Goal: Task Accomplishment & Management: Manage account settings

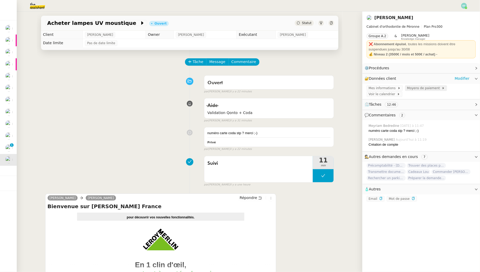
click at [413, 87] on span "Moyens de paiement" at bounding box center [424, 87] width 35 height 5
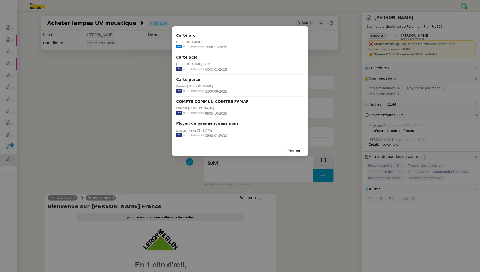
click at [210, 48] on span "**** **** **** 1000" at bounding box center [198, 47] width 30 height 5
copy span "1000"
click at [129, 113] on nz-modal-container "Carte pro [PERSON_NAME] **** **** **** 1000 11/2026 Carte SCM [PERSON_NAME] SCM…" at bounding box center [240, 136] width 480 height 272
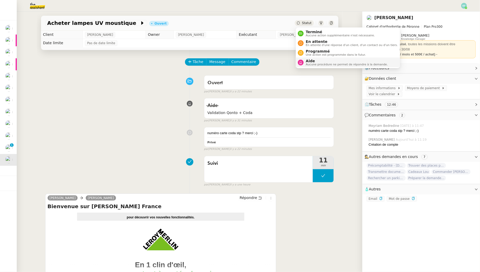
click at [314, 64] on span "Aucune procédure ne permet de répondre à la demande." at bounding box center [347, 64] width 82 height 3
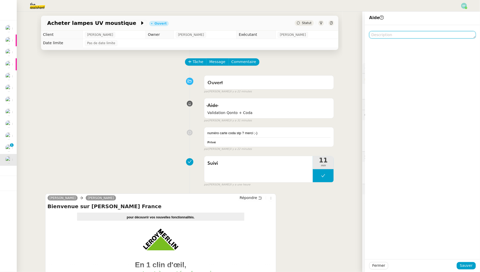
click at [395, 34] on textarea at bounding box center [422, 34] width 107 height 7
type textarea "@Meyriam :)"
click at [465, 267] on span "Sauver" at bounding box center [466, 265] width 13 height 6
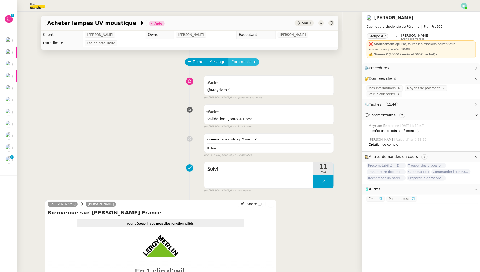
click at [241, 60] on span "Commentaire" at bounding box center [243, 62] width 25 height 6
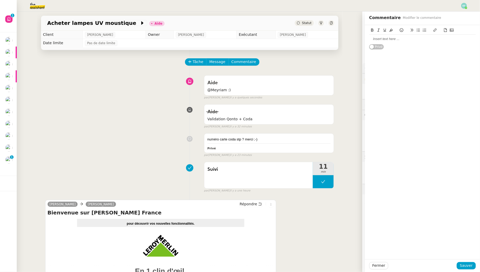
click at [423, 47] on div "Privé" at bounding box center [422, 37] width 107 height 25
click at [417, 37] on div at bounding box center [422, 39] width 107 height 5
click at [467, 265] on span "Sauver" at bounding box center [466, 265] width 13 height 6
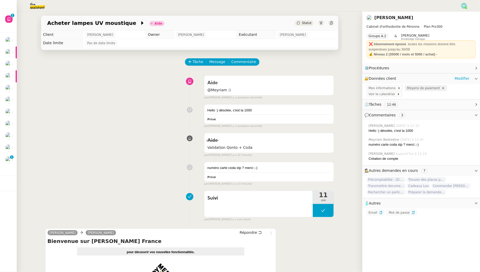
click at [414, 86] on span "Moyens de paiement" at bounding box center [424, 87] width 35 height 5
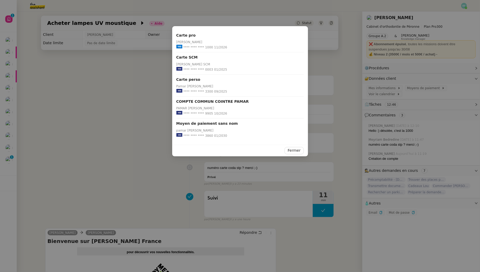
click at [117, 99] on nz-modal-container "Carte pro [PERSON_NAME] **** **** **** 1000 11/2026 Carte SCM [PERSON_NAME] SCM…" at bounding box center [240, 136] width 480 height 272
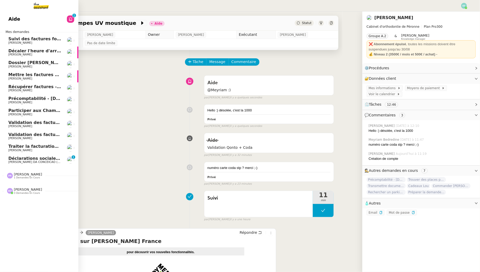
click at [22, 161] on span "[PERSON_NAME] DA CONCEICAO (thermisure)" at bounding box center [41, 161] width 66 height 3
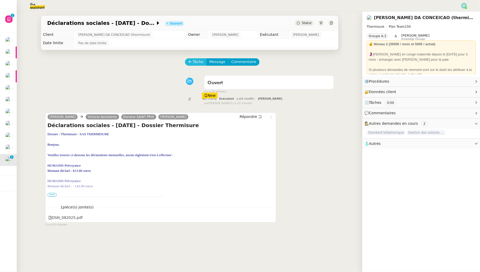
click at [195, 62] on span "Tâche" at bounding box center [198, 62] width 11 height 6
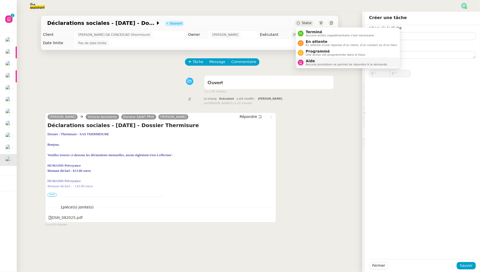
click at [312, 61] on span "Aide" at bounding box center [347, 61] width 82 height 4
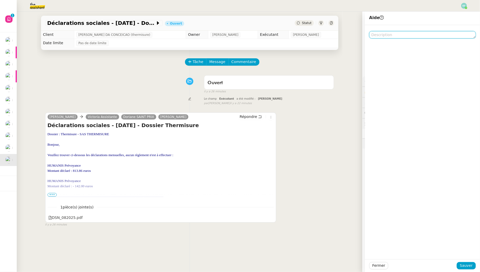
click at [391, 36] on textarea at bounding box center [422, 34] width 107 height 7
type textarea "à supp"
click at [464, 265] on span "Sauver" at bounding box center [466, 265] width 13 height 6
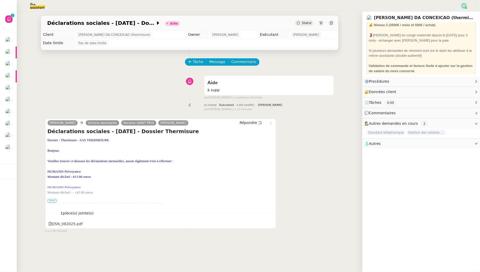
scroll to position [22, 0]
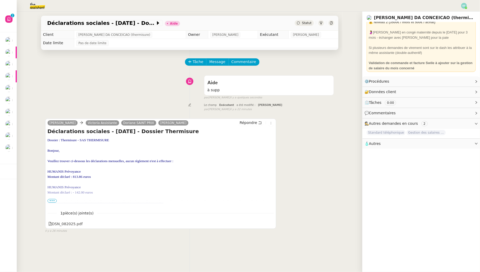
click at [52, 201] on span "•••" at bounding box center [52, 201] width 9 height 4
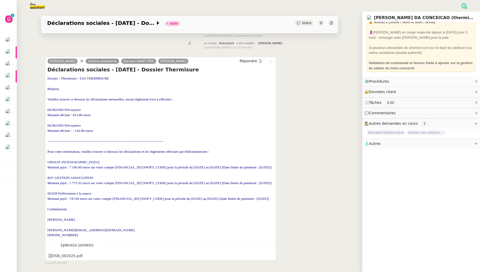
scroll to position [61, 0]
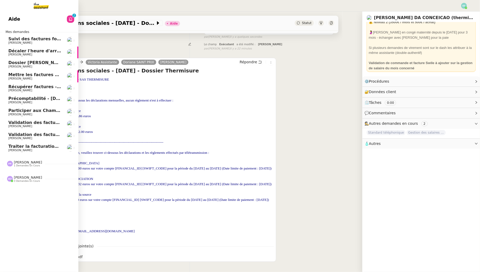
click at [32, 101] on span "[PERSON_NAME]" at bounding box center [20, 102] width 24 height 3
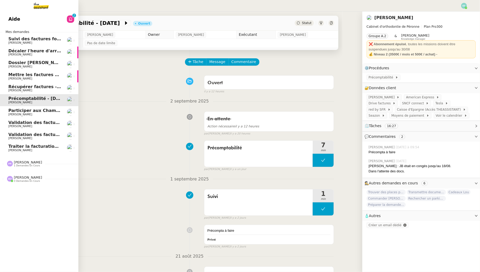
click at [14, 21] on span "Aide" at bounding box center [14, 19] width 12 height 8
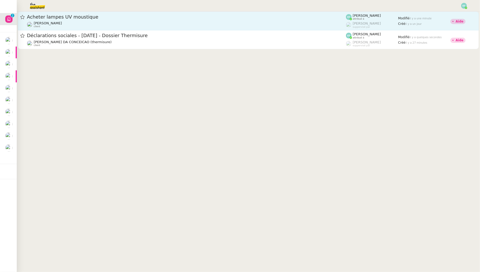
click at [130, 19] on div "Acheter lampes UV moustique" at bounding box center [186, 17] width 319 height 6
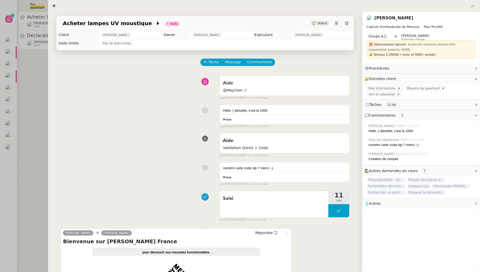
click at [25, 130] on div at bounding box center [240, 136] width 480 height 272
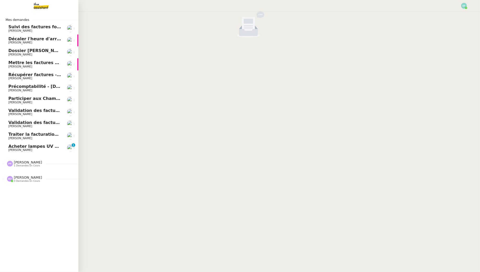
click at [15, 150] on span "[PERSON_NAME]" at bounding box center [20, 149] width 24 height 3
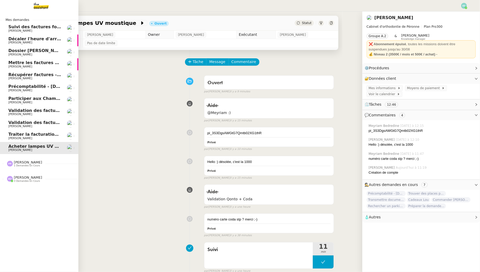
click at [24, 162] on span "[PERSON_NAME]" at bounding box center [28, 162] width 28 height 4
click at [28, 178] on span "[PERSON_NAME]" at bounding box center [20, 177] width 24 height 3
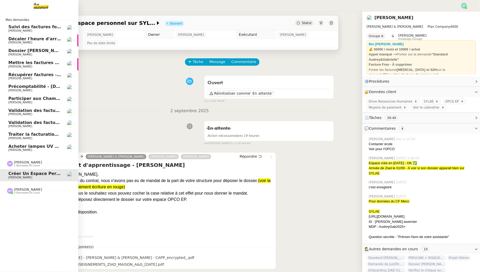
click at [34, 145] on span "Acheter lampes UV moustique" at bounding box center [43, 146] width 71 height 5
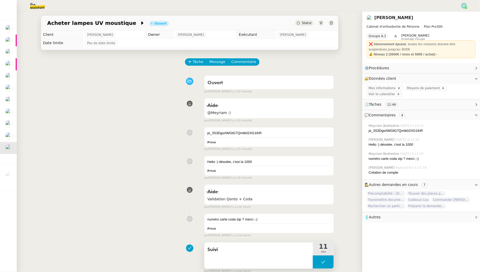
click at [317, 259] on button at bounding box center [323, 261] width 21 height 13
click at [317, 260] on icon at bounding box center [318, 262] width 4 height 4
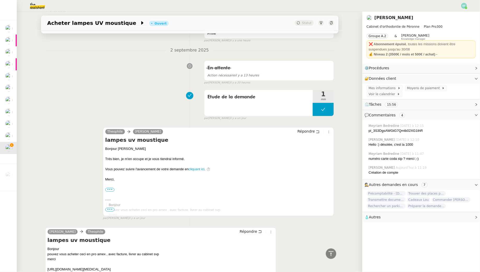
scroll to position [467, 0]
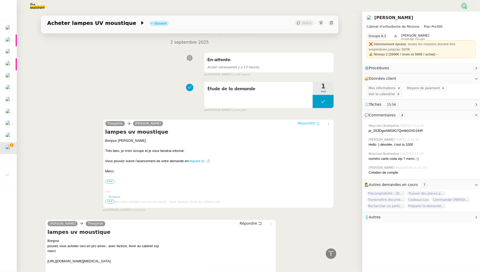
click at [316, 122] on icon at bounding box center [318, 124] width 4 height 4
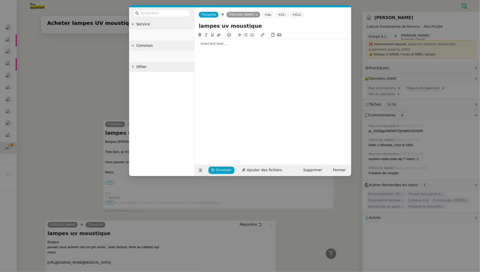
scroll to position [507, 0]
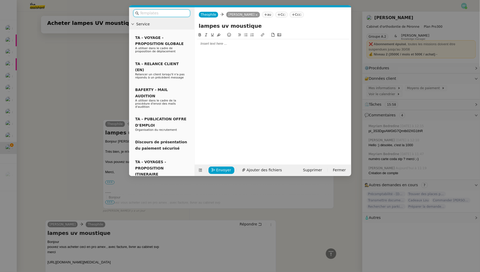
click at [245, 42] on div at bounding box center [273, 43] width 152 height 5
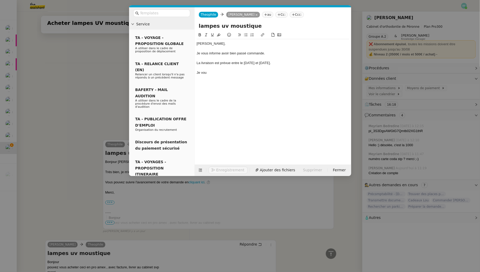
scroll to position [542, 0]
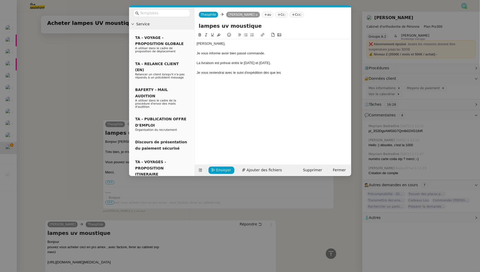
click at [254, 72] on div "Je vous reviendrai avec le suivi d'expédition dès que les" at bounding box center [273, 72] width 152 height 5
click at [292, 69] on div at bounding box center [273, 68] width 152 height 5
click at [291, 74] on div "Je vous reviendrai avec le suivi de commande dès que les" at bounding box center [273, 72] width 152 height 5
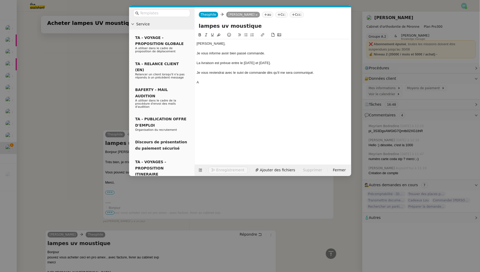
scroll to position [553, 0]
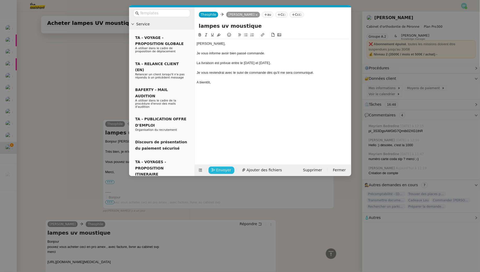
click at [216, 171] on button "Envoyer" at bounding box center [221, 169] width 26 height 7
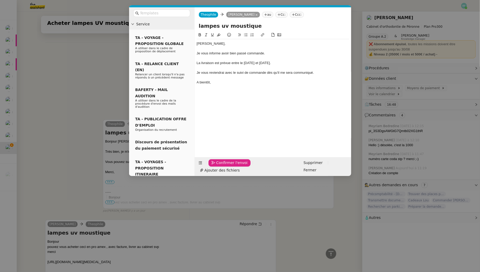
click at [216, 166] on button "Confirmer l'envoi" at bounding box center [229, 162] width 42 height 7
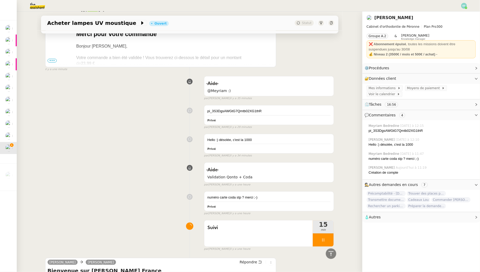
scroll to position [262, 0]
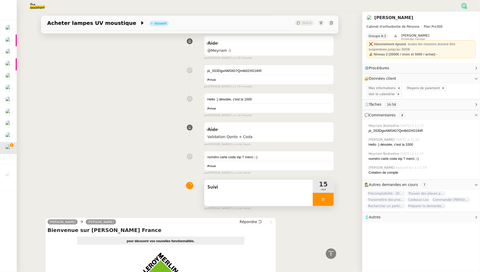
click at [325, 199] on icon at bounding box center [323, 199] width 4 height 4
click at [328, 199] on icon at bounding box center [329, 199] width 4 height 3
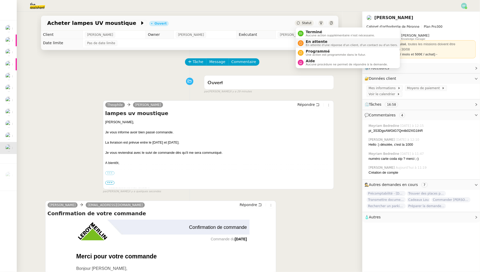
click at [310, 43] on span "En attente" at bounding box center [352, 41] width 92 height 4
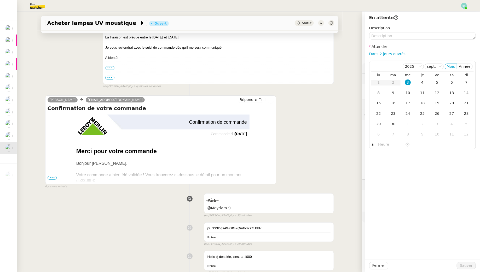
scroll to position [105, 0]
click at [408, 95] on div "10" at bounding box center [408, 93] width 6 height 6
click at [400, 38] on textarea at bounding box center [422, 35] width 107 height 7
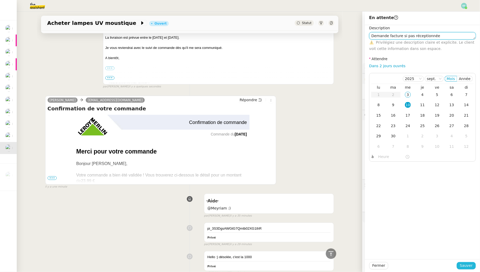
type textarea "Demande facture si pas réceptionnée"
click at [473, 268] on span "Sauver" at bounding box center [466, 265] width 13 height 6
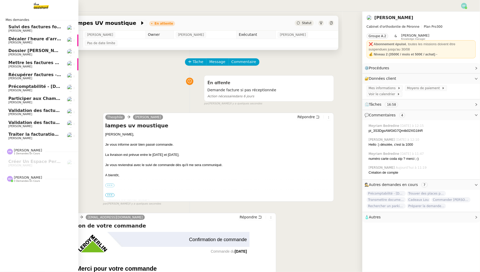
click at [19, 84] on span "Précomptabilité - [DATE]" at bounding box center [37, 86] width 58 height 5
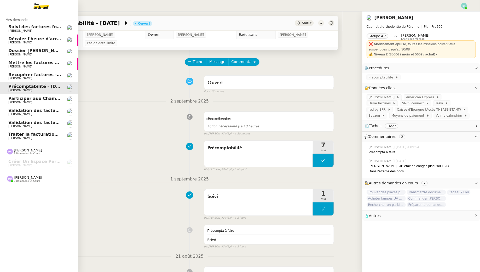
click at [49, 26] on span "Suivi des factures fournisseurs en attente de paiement - [DATE]" at bounding box center [83, 26] width 151 height 5
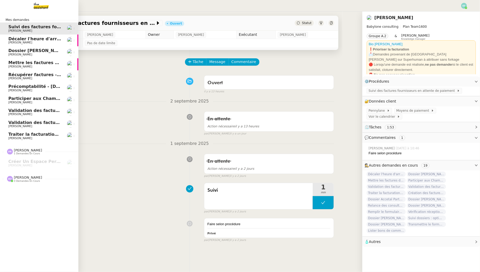
click at [41, 84] on link "Précomptabilité - [DATE] [PERSON_NAME]" at bounding box center [39, 88] width 78 height 12
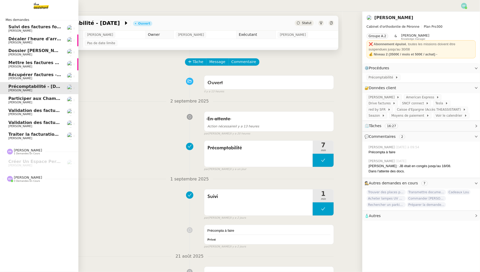
click at [37, 178] on div "[PERSON_NAME] 3 demandes en cours" at bounding box center [28, 178] width 28 height 7
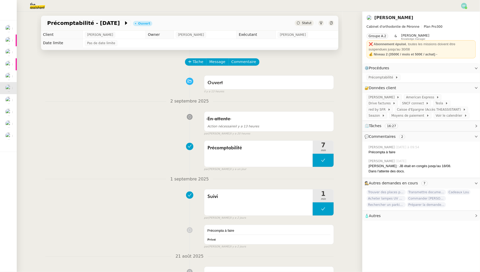
click at [36, 7] on img at bounding box center [33, 5] width 40 height 11
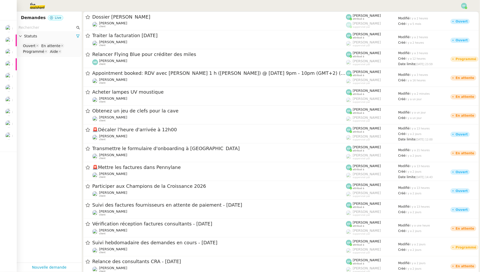
click at [36, 28] on input "text" at bounding box center [47, 28] width 57 height 6
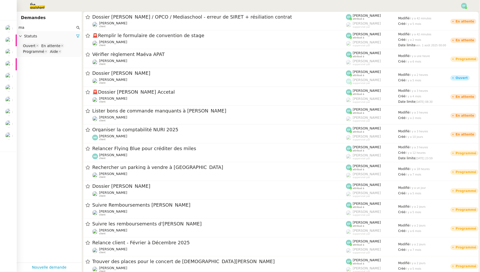
type input "m"
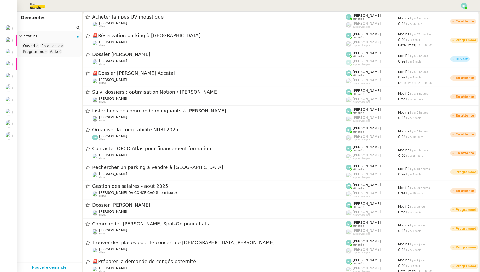
type input "l"
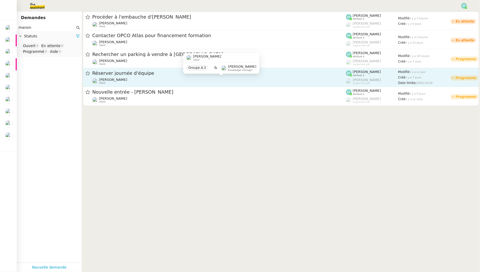
type input "manon"
click at [140, 81] on div "[PERSON_NAME] client" at bounding box center [219, 81] width 254 height 7
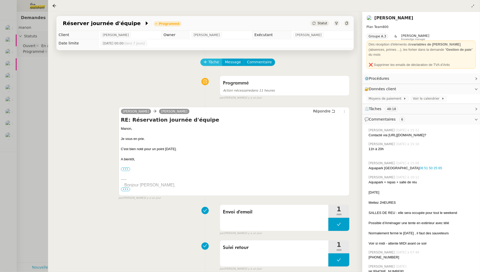
click at [217, 63] on span "Tâche" at bounding box center [213, 62] width 11 height 6
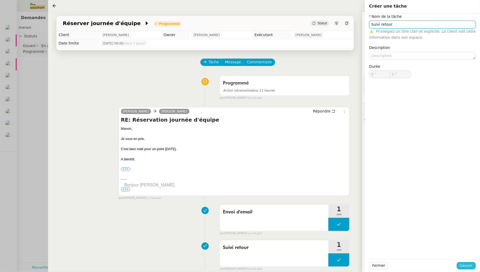
type input "Suivi retour"
click at [472, 266] on span "Sauver" at bounding box center [466, 265] width 13 height 6
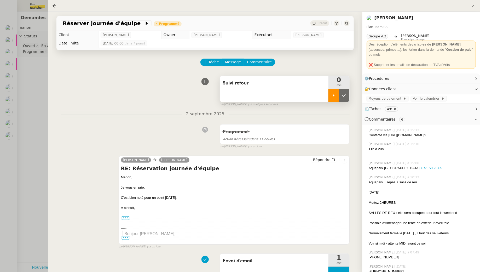
click at [334, 97] on icon at bounding box center [334, 95] width 4 height 4
click at [256, 62] on span "Commentaire" at bounding box center [259, 62] width 25 height 6
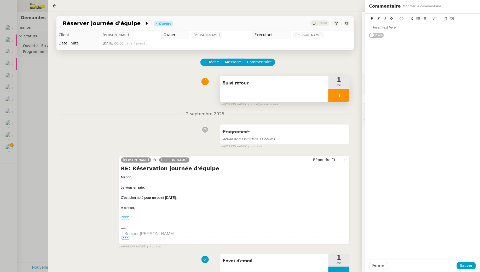
click at [386, 26] on div at bounding box center [422, 27] width 107 height 5
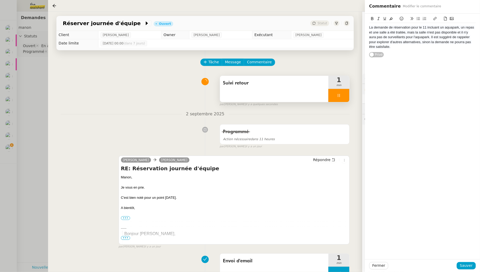
click at [368, 27] on div "La demande de réservation pour le 11 incluant un aquapark, un repas et une sall…" at bounding box center [422, 36] width 115 height 44
click at [370, 28] on span "La demande de réservation pour le 11 incluant un aquapark, un repas et une sall…" at bounding box center [422, 36] width 106 height 23
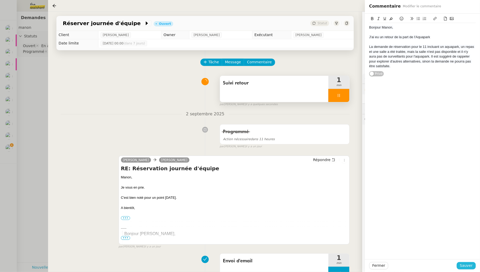
click at [464, 265] on span "Sauver" at bounding box center [466, 265] width 13 height 6
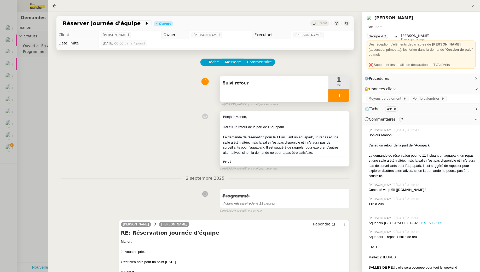
click at [272, 124] on div at bounding box center [284, 121] width 123 height 5
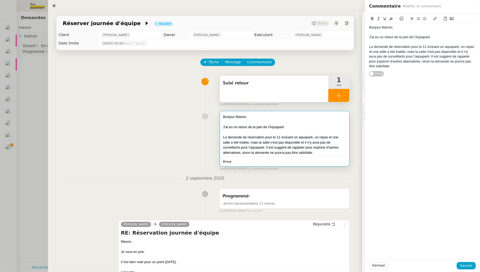
click at [439, 39] on div "J'ai eu un retour de la part de l'Aquapark" at bounding box center [422, 37] width 107 height 5
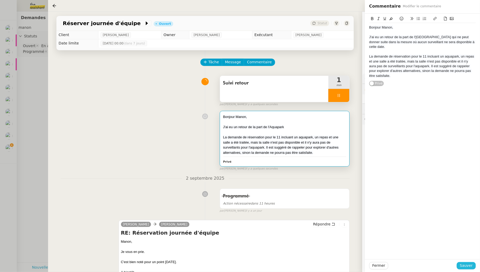
click at [462, 265] on span "Sauver" at bounding box center [466, 265] width 13 height 6
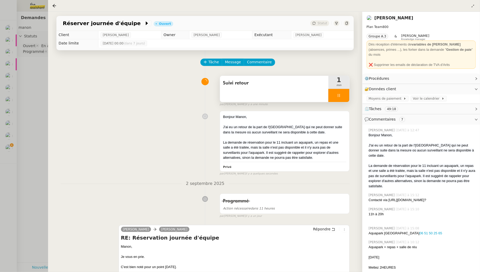
click at [338, 95] on icon at bounding box center [339, 95] width 2 height 3
click at [344, 94] on icon at bounding box center [344, 95] width 4 height 4
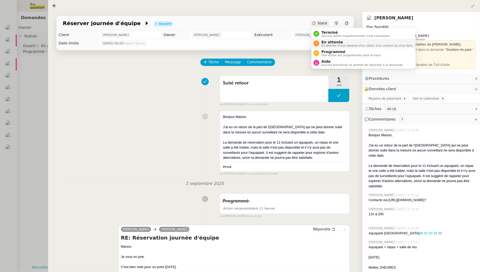
click at [326, 46] on span "En attente d'une réponse d'un client, d'un contact ou d'un tiers." at bounding box center [367, 45] width 92 height 3
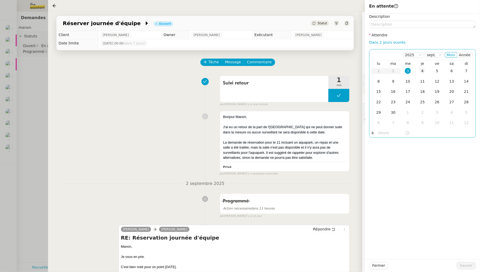
click at [425, 71] on div "4" at bounding box center [423, 71] width 6 height 6
click at [469, 263] on span "Sauver" at bounding box center [466, 265] width 13 height 6
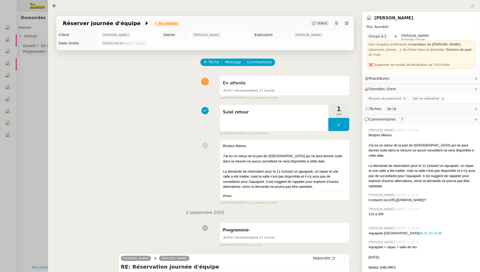
click at [42, 129] on div at bounding box center [240, 136] width 480 height 272
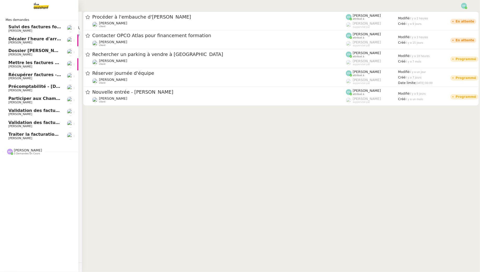
click at [13, 137] on span "[PERSON_NAME]" at bounding box center [20, 137] width 24 height 3
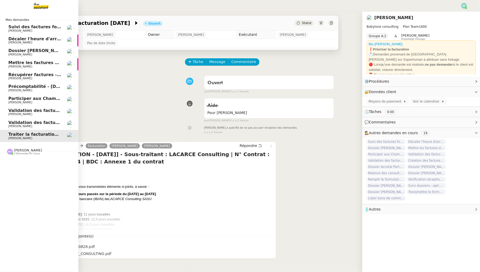
click at [8, 24] on link "Suivi des factures fournisseurs en attente de paiement - [DATE] [PERSON_NAME]" at bounding box center [39, 28] width 78 height 12
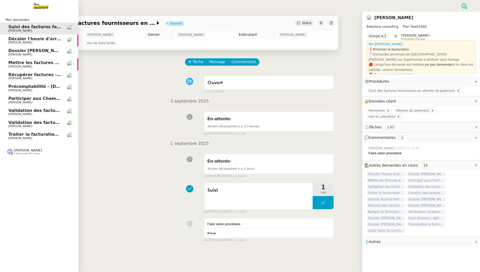
click at [13, 91] on span "[PERSON_NAME]" at bounding box center [20, 90] width 24 height 3
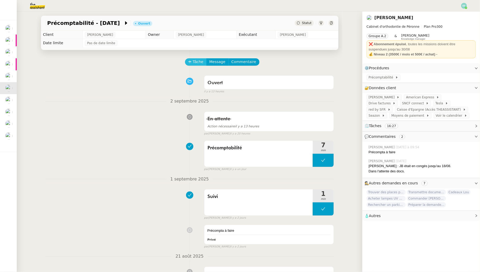
click at [194, 63] on span "Tâche" at bounding box center [198, 62] width 11 height 6
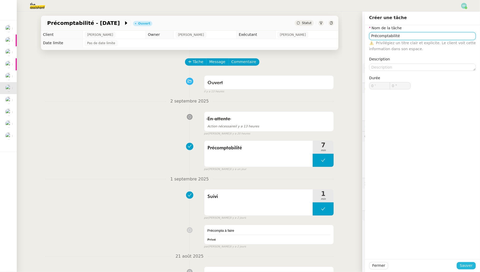
type input "Précomptabilité"
click at [461, 265] on button "Sauver" at bounding box center [466, 265] width 19 height 7
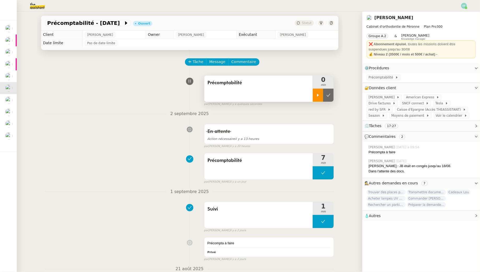
click at [317, 93] on icon at bounding box center [318, 95] width 4 height 4
click at [375, 77] on span "Précomptabilité" at bounding box center [382, 77] width 27 height 5
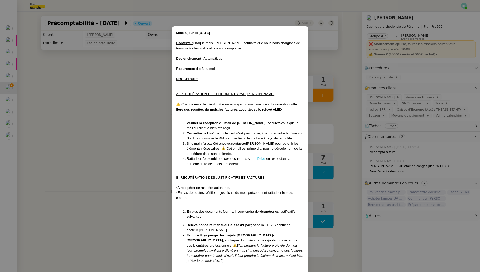
click at [260, 158] on link "Drive" at bounding box center [261, 158] width 8 height 4
click at [97, 90] on nz-modal-container "Mise à jour le [DATE] Contexte : Chaque mois, [PERSON_NAME] souhaite que nous n…" at bounding box center [240, 136] width 480 height 272
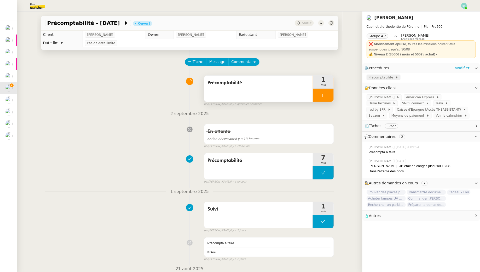
click at [370, 80] on span "Précomptabilité" at bounding box center [382, 77] width 27 height 5
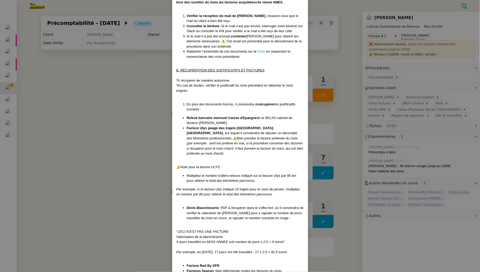
scroll to position [110, 0]
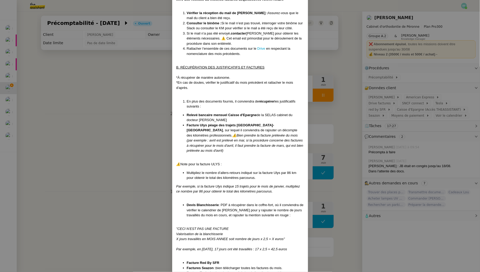
click at [141, 120] on nz-modal-container "Mise à jour le [DATE] Contexte : Chaque mois, [PERSON_NAME] souhaite que nous n…" at bounding box center [240, 136] width 480 height 272
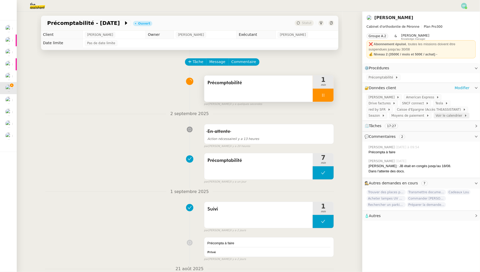
click at [436, 117] on span "Voir le calendrier" at bounding box center [450, 115] width 28 height 5
click at [326, 90] on div at bounding box center [323, 95] width 21 height 13
click at [329, 93] on icon at bounding box center [328, 95] width 4 height 4
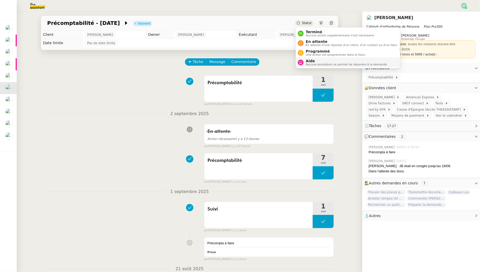
click at [311, 64] on span "Aucune procédure ne permet de répondre à la demande." at bounding box center [347, 64] width 82 height 3
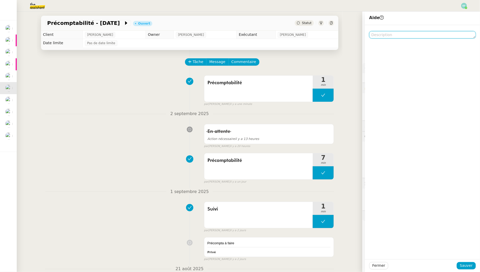
click at [400, 37] on textarea at bounding box center [422, 34] width 107 height 7
click at [372, 35] on textarea "Accès calendrier tout juillet possible ?" at bounding box center [422, 34] width 107 height 7
click at [420, 33] on textarea "@CDP Accès calendrier tout juillet possible ?" at bounding box center [422, 34] width 107 height 7
click at [421, 34] on textarea "@CDP Accès calendrier tout juillet possible ?" at bounding box center [422, 34] width 107 height 7
click at [419, 34] on textarea "@CDP Accès calendrier tout juillet possible ?" at bounding box center [422, 34] width 107 height 7
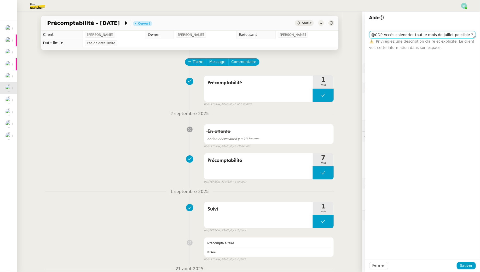
click at [465, 34] on textarea "@CDP Accès calendrier tout le mois de juillet possible ?" at bounding box center [422, 34] width 107 height 7
type textarea "@CDP Accès calendrier tout le mois de juillet possible ? Je n'ai accès qu'après…"
click at [461, 264] on span "Sauver" at bounding box center [466, 265] width 13 height 6
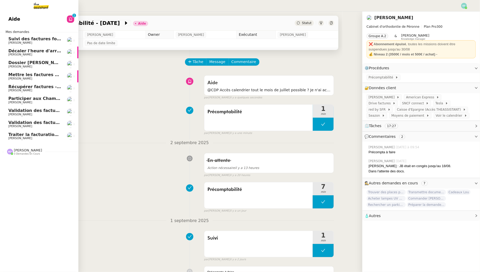
click at [9, 42] on span "[PERSON_NAME]" at bounding box center [20, 42] width 24 height 3
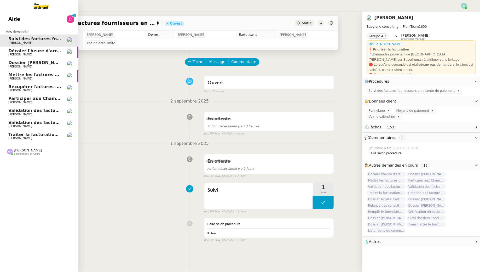
click at [23, 53] on span "Décaler l'heure d'arrivée à 12h00" at bounding box center [47, 50] width 79 height 5
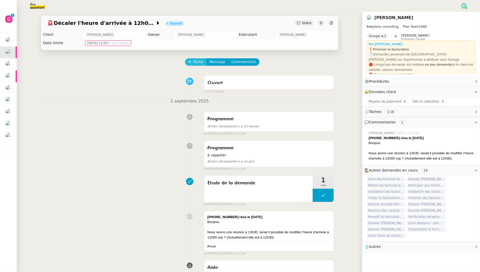
click at [195, 62] on span "Tâche" at bounding box center [198, 62] width 11 height 6
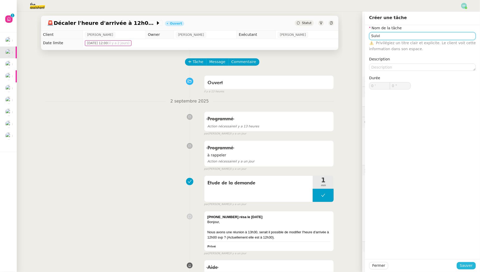
type input "Suivi"
click at [469, 265] on span "Sauver" at bounding box center [466, 265] width 13 height 6
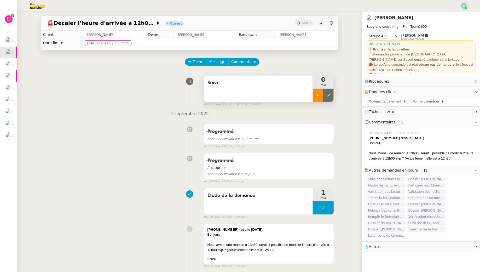
click at [318, 95] on icon at bounding box center [318, 95] width 2 height 3
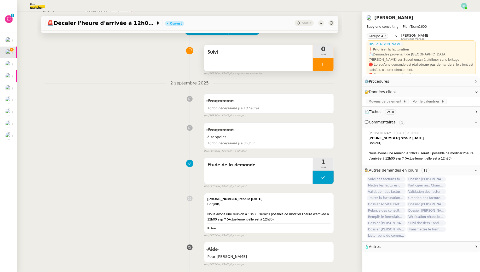
scroll to position [34, 0]
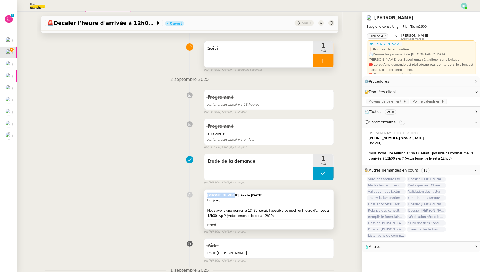
drag, startPoint x: 229, startPoint y: 195, endPoint x: 205, endPoint y: 195, distance: 24.6
click at [205, 195] on div "[PHONE_NUMBER] résa le [DATE] ﻿ Bonjour, Nous avons une réunion à 13h30, serait…" at bounding box center [269, 209] width 130 height 40
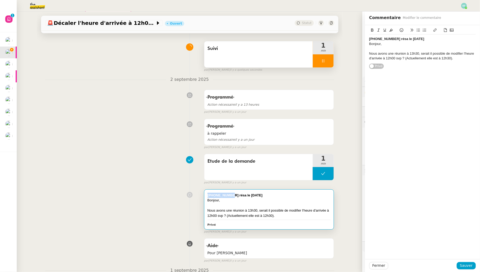
click at [101, 77] on nz-divider "2 septembre 2025" at bounding box center [189, 79] width 289 height 7
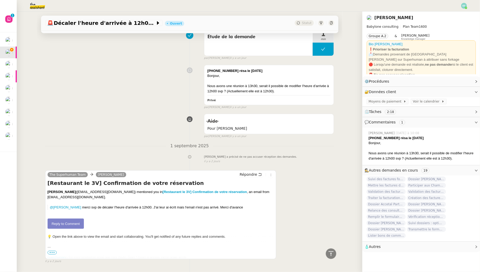
scroll to position [159, 0]
click at [67, 223] on link "Reply to Comment" at bounding box center [66, 223] width 37 height 10
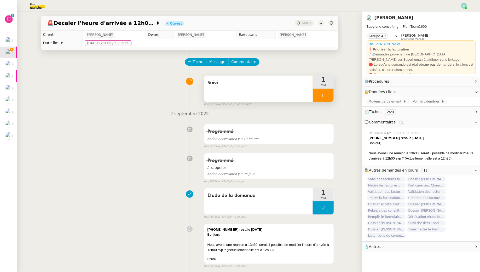
click at [265, 91] on div "Suivi" at bounding box center [258, 89] width 109 height 26
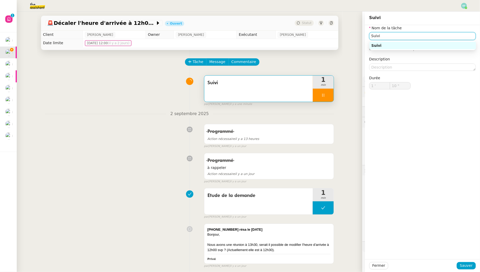
click at [378, 37] on input "Suivi" at bounding box center [422, 36] width 107 height 8
type input "11 ""
type input "Appel"
type input "13 ""
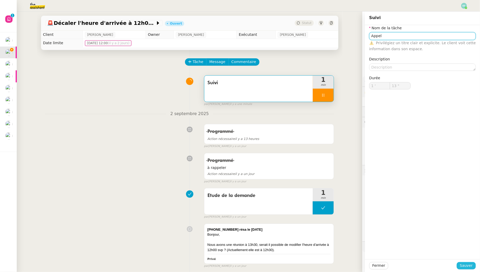
type input "Appel"
click at [460, 264] on button "Sauver" at bounding box center [466, 265] width 19 height 7
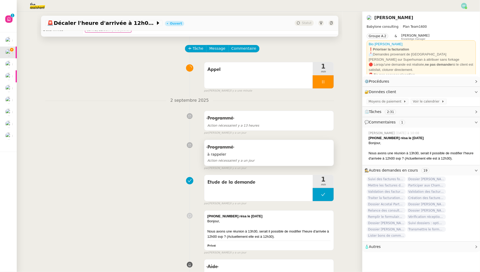
scroll to position [14, 0]
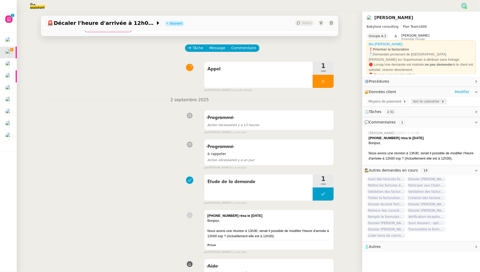
click at [415, 100] on span "Voir le calendrier" at bounding box center [427, 101] width 28 height 5
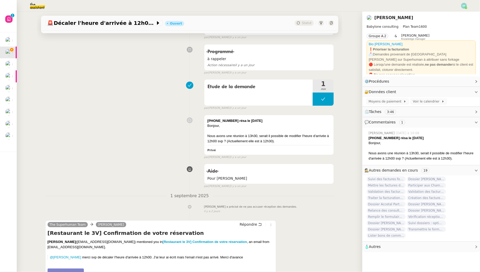
scroll to position [174, 0]
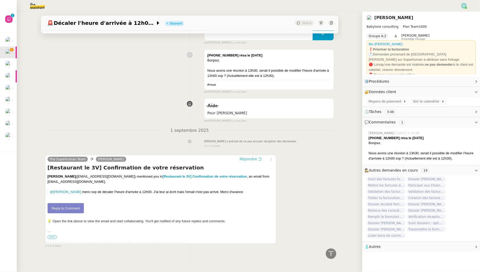
click at [260, 158] on icon at bounding box center [260, 159] width 4 height 4
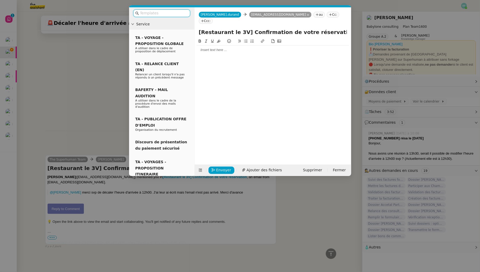
click at [58, 100] on nz-modal-container "Service TA - VOYAGE - PROPOSITION GLOBALE A utiliser dans le cadre de propositi…" at bounding box center [240, 136] width 480 height 272
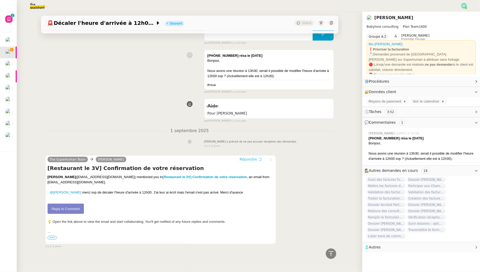
scroll to position [213, 0]
click at [73, 205] on link "Reply to Comment" at bounding box center [66, 208] width 37 height 10
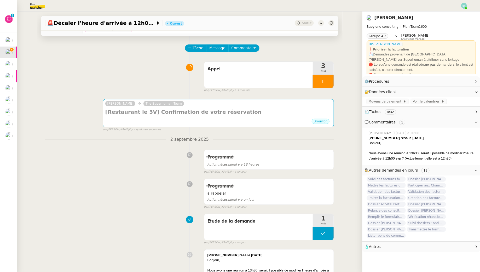
scroll to position [0, 0]
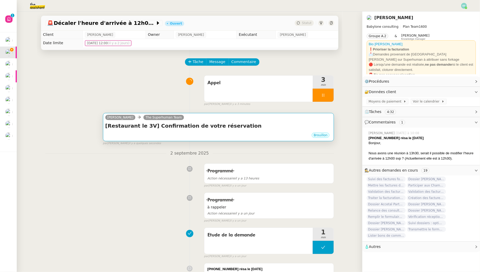
click at [214, 124] on h4 "[Restaurant le 3V] Confirmation de votre réservation" at bounding box center [218, 125] width 227 height 7
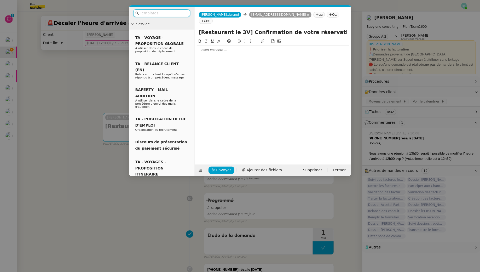
click at [210, 49] on div at bounding box center [273, 97] width 152 height 118
click at [128, 255] on nz-modal-container "Service TA - VOYAGE - PROPOSITION GLOBALE A utiliser dans le cadre de propositi…" at bounding box center [240, 136] width 480 height 272
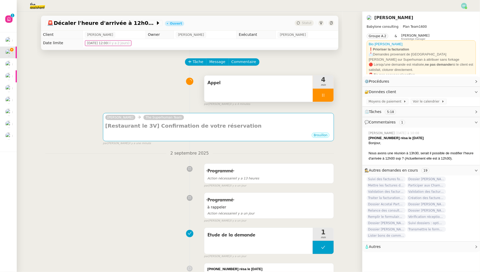
click at [277, 89] on div "Appel" at bounding box center [258, 89] width 109 height 26
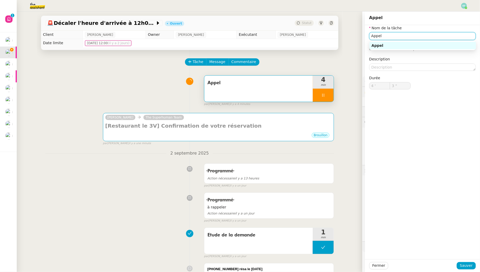
drag, startPoint x: 415, startPoint y: 38, endPoint x: 365, endPoint y: 28, distance: 51.0
click at [365, 28] on app-ticket "🚨 Décaler l'heure d'arrivée à 12h00 Ouvert Statut Client [PERSON_NAME] Owner [P…" at bounding box center [248, 141] width 463 height 260
type input "4 ""
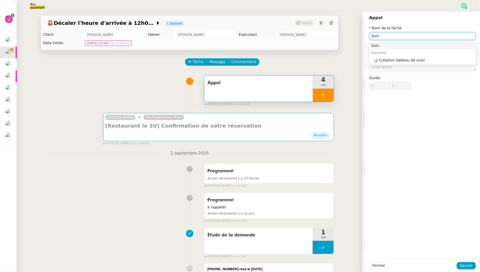
type input "Suivi"
type input "6 ""
type input "Suivi +v"
type input "7 ""
type input "Suivi + vl"
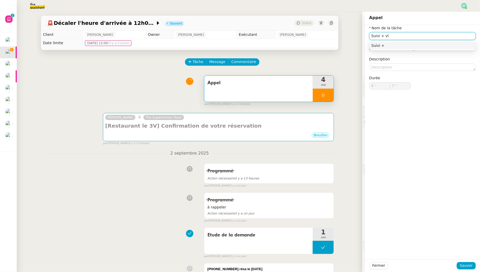
type input "8 ""
type input "Suivi"
type input "10 ""
type input "Suivi + cl"
type input "11 ""
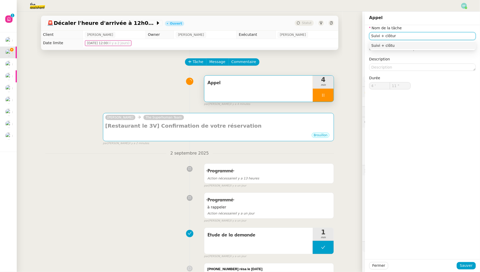
type input "Suivi + clôture"
type input "12 ""
type input "Suivi + clôture"
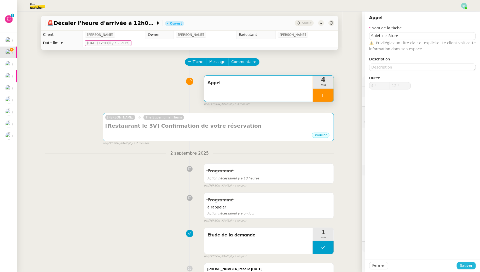
click at [469, 264] on span "Sauver" at bounding box center [466, 265] width 13 height 6
type input "13 ""
type input "Suivi + clôture"
type input "4 '"
type input "13 ""
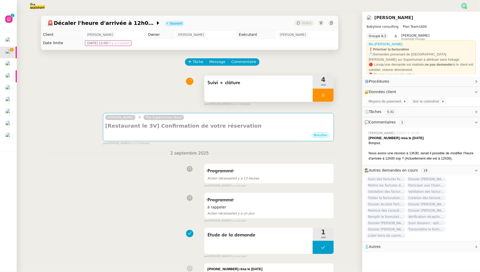
click at [275, 87] on div "Suivi + clôture" at bounding box center [258, 89] width 109 height 26
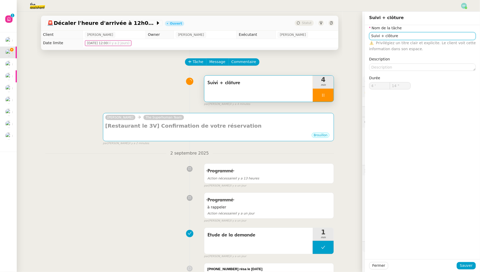
type input "15 ""
click at [383, 36] on input "Suivi + clôture" at bounding box center [422, 36] width 107 height 8
type input "Suivi + apclôture"
type input "16 ""
type input "Suivi + appel + clôture"
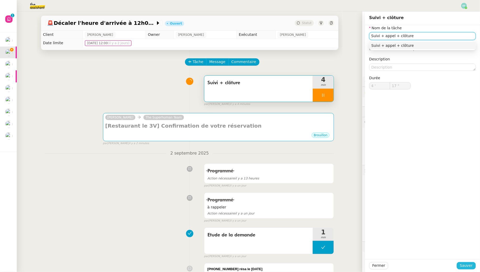
type input "18 ""
type input "Suivi + appel + clôture"
click at [469, 264] on span "Sauver" at bounding box center [466, 265] width 13 height 6
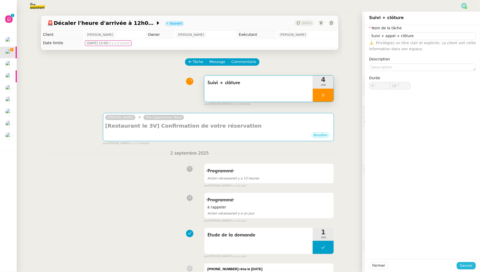
type input "19 ""
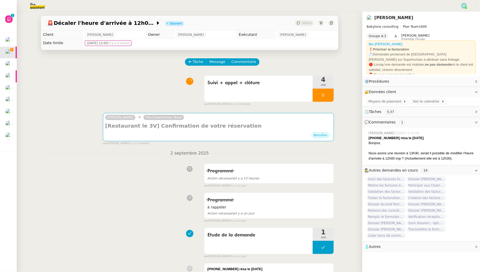
click at [323, 94] on icon at bounding box center [323, 95] width 2 height 3
click at [327, 95] on icon at bounding box center [328, 95] width 4 height 4
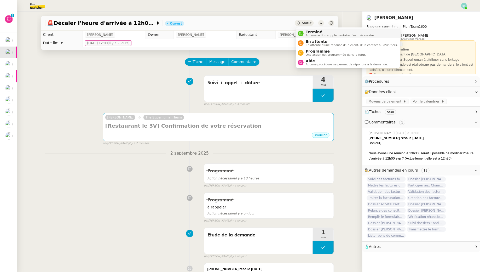
click at [305, 34] on div "Terminé Aucune action supplémentaire n'est nécessaire." at bounding box center [339, 33] width 71 height 7
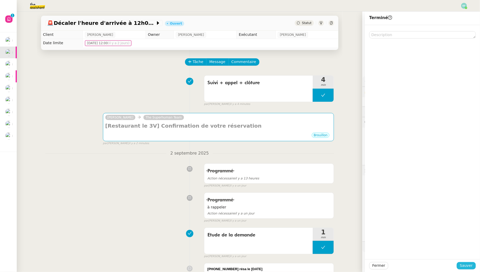
click at [462, 264] on span "Sauver" at bounding box center [466, 265] width 13 height 6
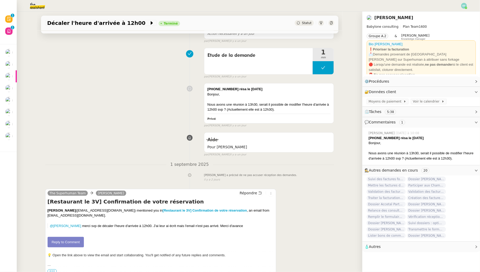
scroll to position [244, 0]
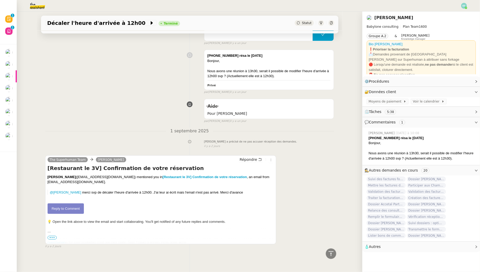
click at [69, 203] on link "Reply to Comment" at bounding box center [66, 208] width 37 height 10
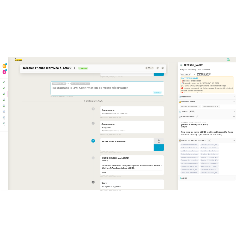
scroll to position [0, 0]
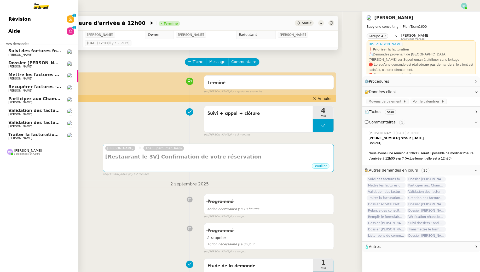
click at [14, 54] on span "[PERSON_NAME]" at bounding box center [20, 54] width 24 height 3
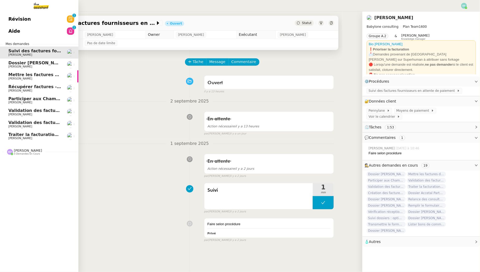
click at [36, 93] on link "Récupérer factures - [DATE] [PERSON_NAME]" at bounding box center [39, 88] width 78 height 12
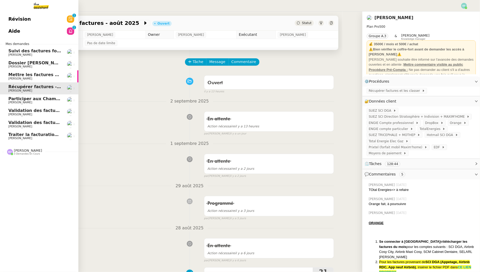
click at [16, 136] on span "Traiter la facturation [DATE]" at bounding box center [41, 134] width 66 height 5
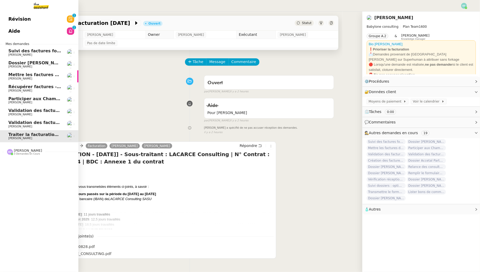
click at [25, 89] on span "[PERSON_NAME]" at bounding box center [20, 90] width 24 height 3
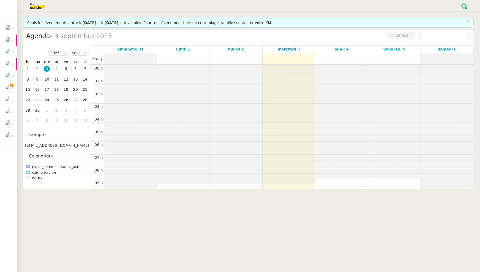
scroll to position [75, 0]
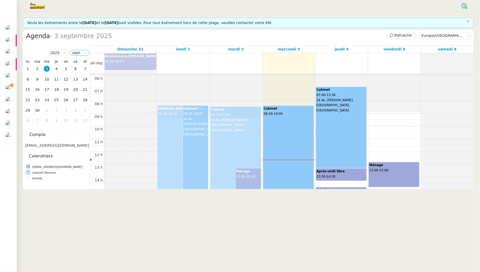
click at [79, 54] on nz-select-item "sept." at bounding box center [79, 52] width 15 height 5
click at [83, 72] on div "juil." at bounding box center [80, 71] width 14 height 5
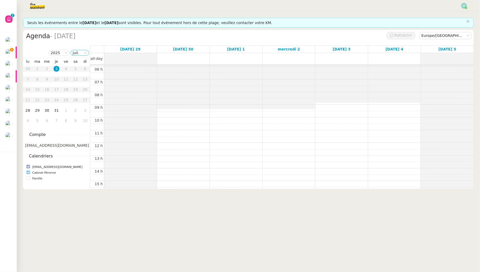
click at [85, 54] on icon at bounding box center [85, 52] width 3 height 3
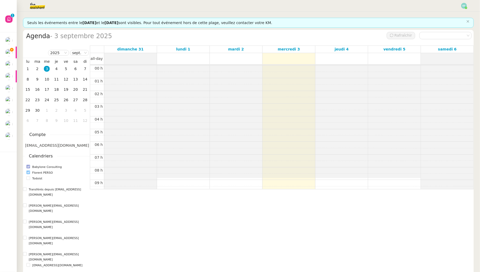
scroll to position [75, 0]
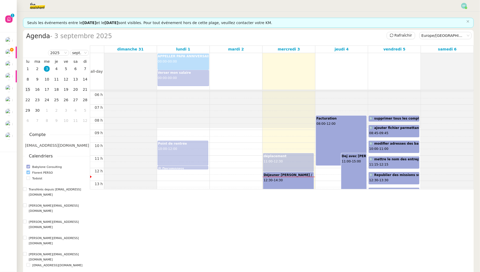
click at [27, 90] on div "15" at bounding box center [28, 89] width 6 height 6
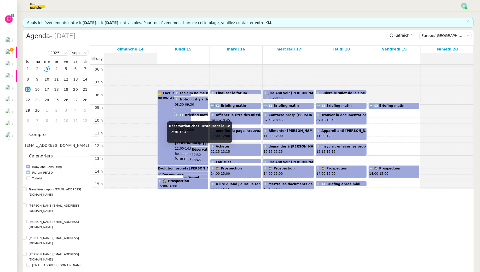
click at [199, 153] on span "12:30" at bounding box center [196, 155] width 9 height 4
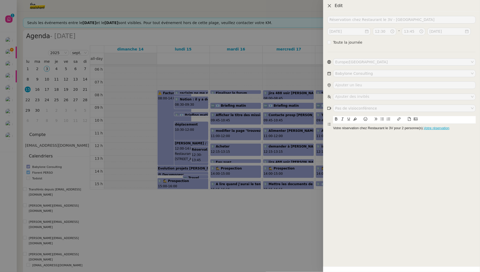
click at [331, 6] on icon "Close" at bounding box center [329, 6] width 4 height 4
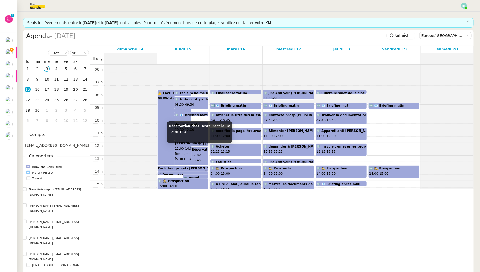
click at [199, 144] on body "Aide 0 1 2 3 4 5 6 7 8 9 Mes demandes Suivi des factures fournisseurs en attent…" at bounding box center [240, 136] width 480 height 272
click at [196, 153] on span "12:30" at bounding box center [196, 155] width 9 height 4
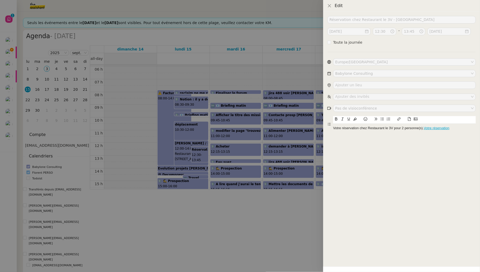
click at [434, 127] on link "Votre réservation" at bounding box center [437, 128] width 26 height 4
click at [446, 136] on link at bounding box center [439, 137] width 12 height 4
type input "https://public.zenchef.com/fr/restaurants/354406/bookings/30a6f0d7-875c-4b62-88…"
click at [446, 149] on div "Réservation chez Restaurant le 3V - Paris 2025-sept.-15 12:30 - 13:45 2025-sept…" at bounding box center [401, 142] width 157 height 260
click at [443, 127] on link "Votre réservation" at bounding box center [437, 128] width 26 height 4
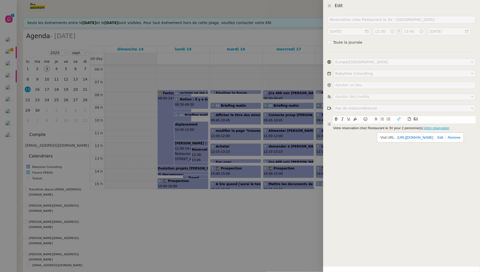
click at [428, 135] on link "https://public.zenchef.com/fr/restaurants/354406/bookings/30a6f0d7-875c-4b62-88…" at bounding box center [415, 137] width 36 height 7
click at [419, 161] on div "Réservation chez Restaurant le 3V - Paris 2025-sept.-15 12:30 - 13:45 2025-sept…" at bounding box center [401, 142] width 157 height 260
click at [329, 5] on icon "Close" at bounding box center [329, 6] width 4 height 4
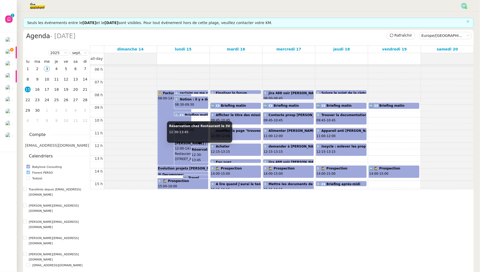
drag, startPoint x: 196, startPoint y: 152, endPoint x: 196, endPoint y: 144, distance: 7.9
click at [196, 144] on body "Aide 0 1 2 3 4 5 6 7 8 9 Mes demandes Suivi des factures fournisseurs en attent…" at bounding box center [240, 136] width 480 height 272
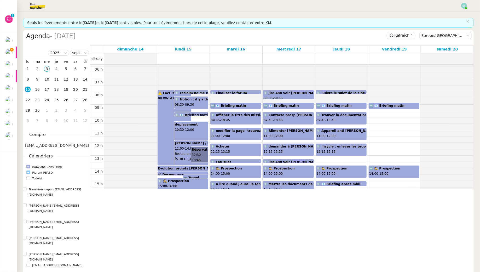
click at [203, 152] on link "Réservation chez Restaurant le 3V - Paris 12:30 - 13:45" at bounding box center [199, 154] width 17 height 15
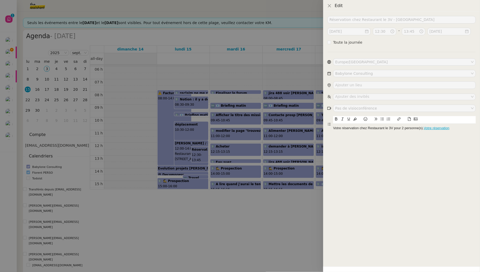
click at [180, 114] on div at bounding box center [240, 136] width 480 height 272
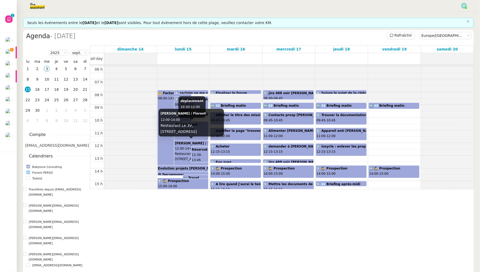
click at [181, 154] on span "Restaurant Le 3V, 3 Rue de Vienne, 75008 Paris, France" at bounding box center [190, 156] width 31 height 9
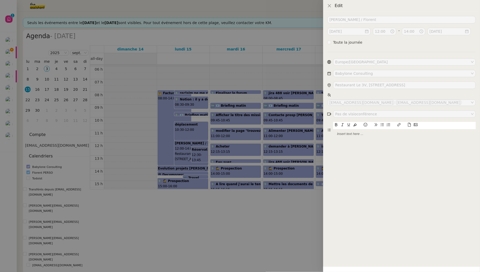
click at [159, 148] on div at bounding box center [240, 136] width 480 height 272
